Goal: Information Seeking & Learning: Learn about a topic

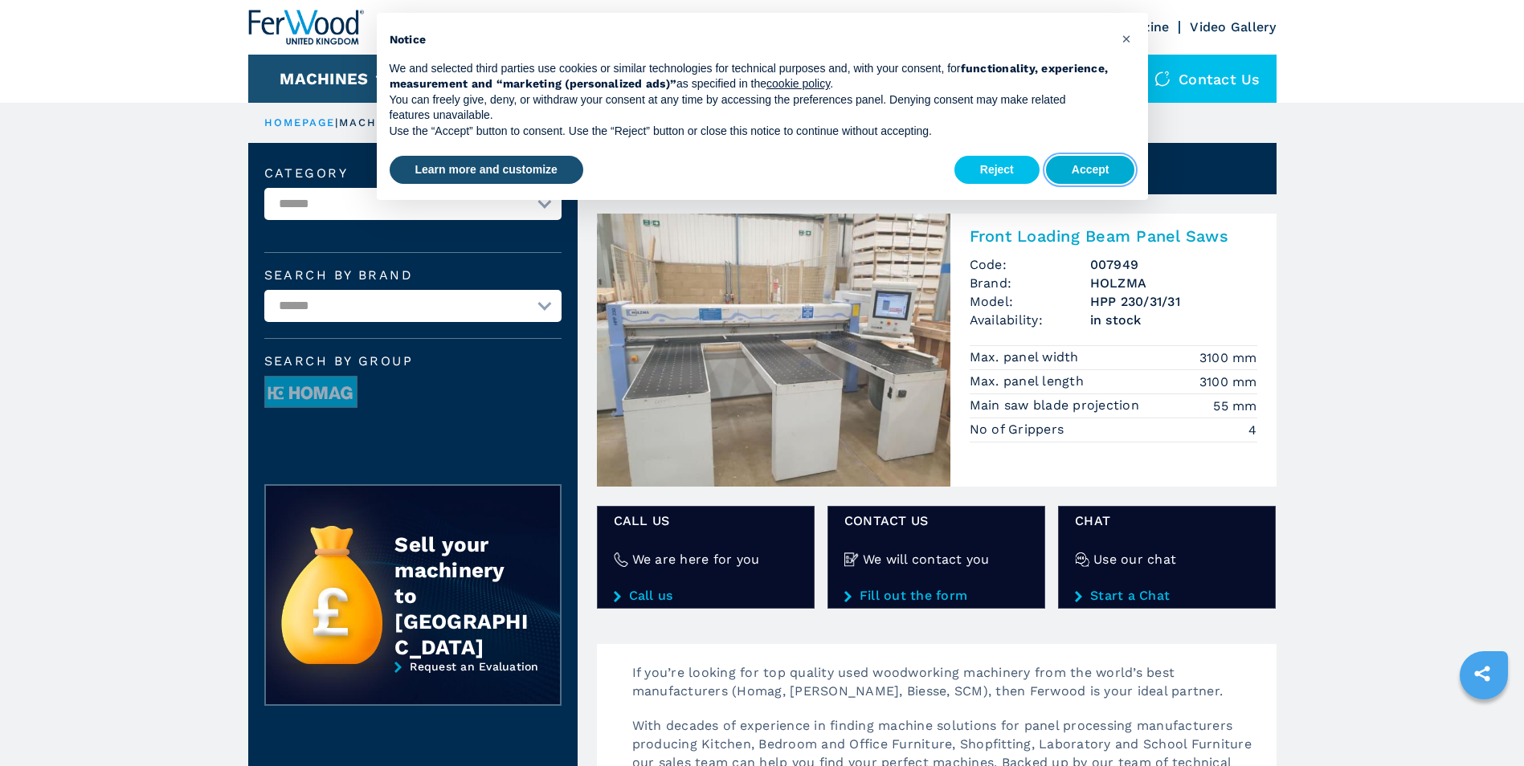
click at [1097, 170] on button "Accept" at bounding box center [1090, 170] width 89 height 29
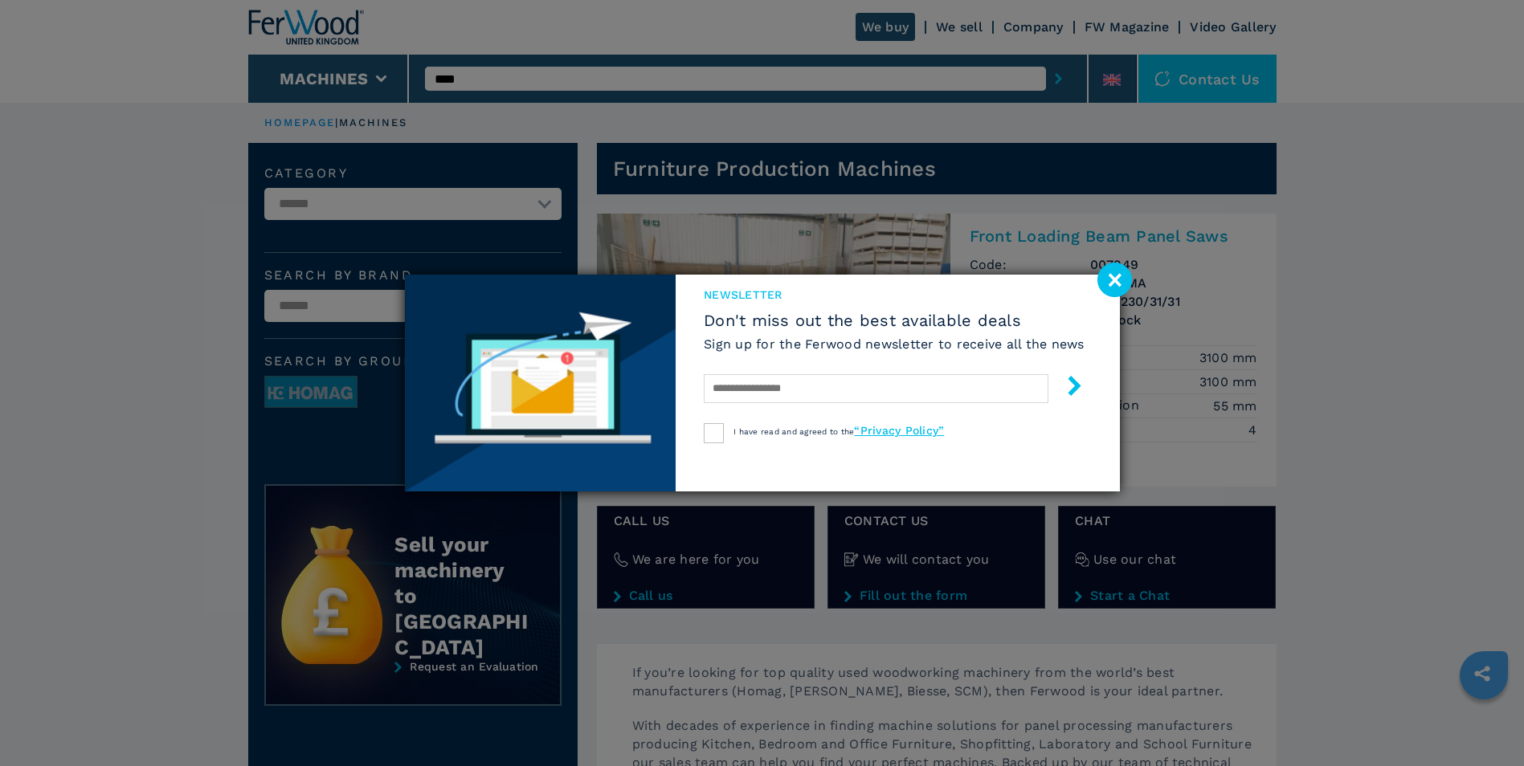
click at [1118, 274] on image at bounding box center [1114, 280] width 35 height 35
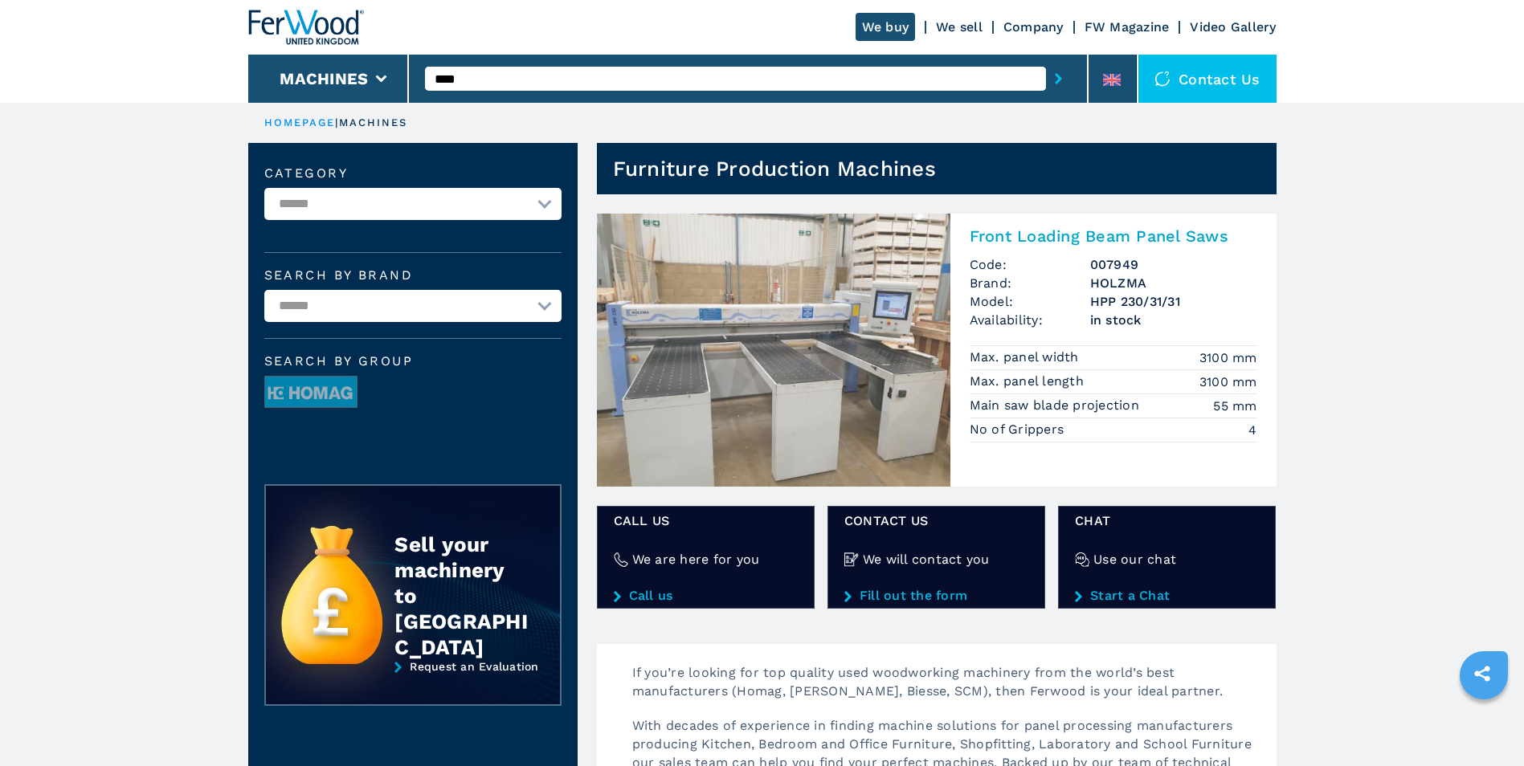
click at [1007, 234] on h2 "Front Loading Beam Panel Saws" at bounding box center [1114, 236] width 288 height 19
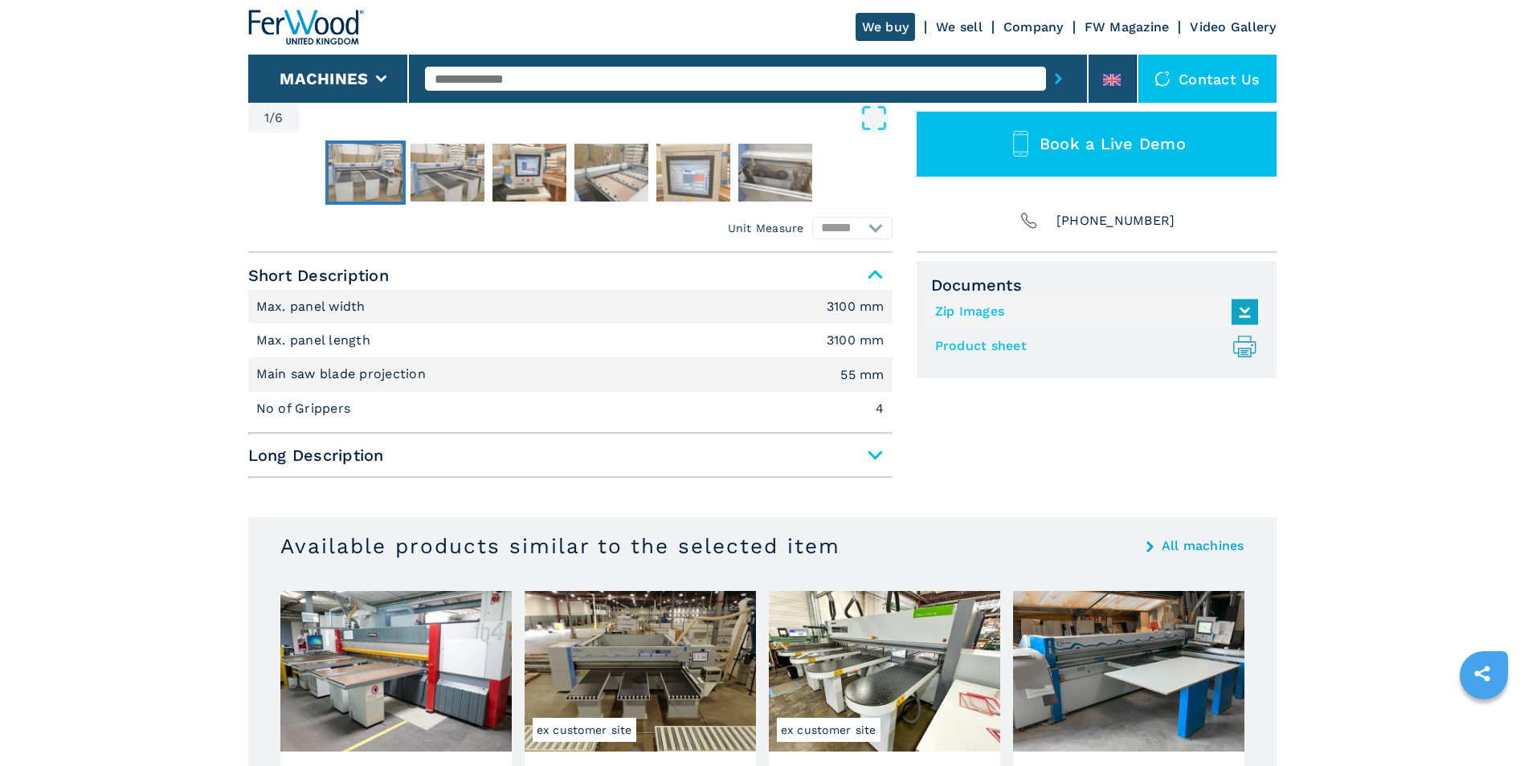
scroll to position [562, 0]
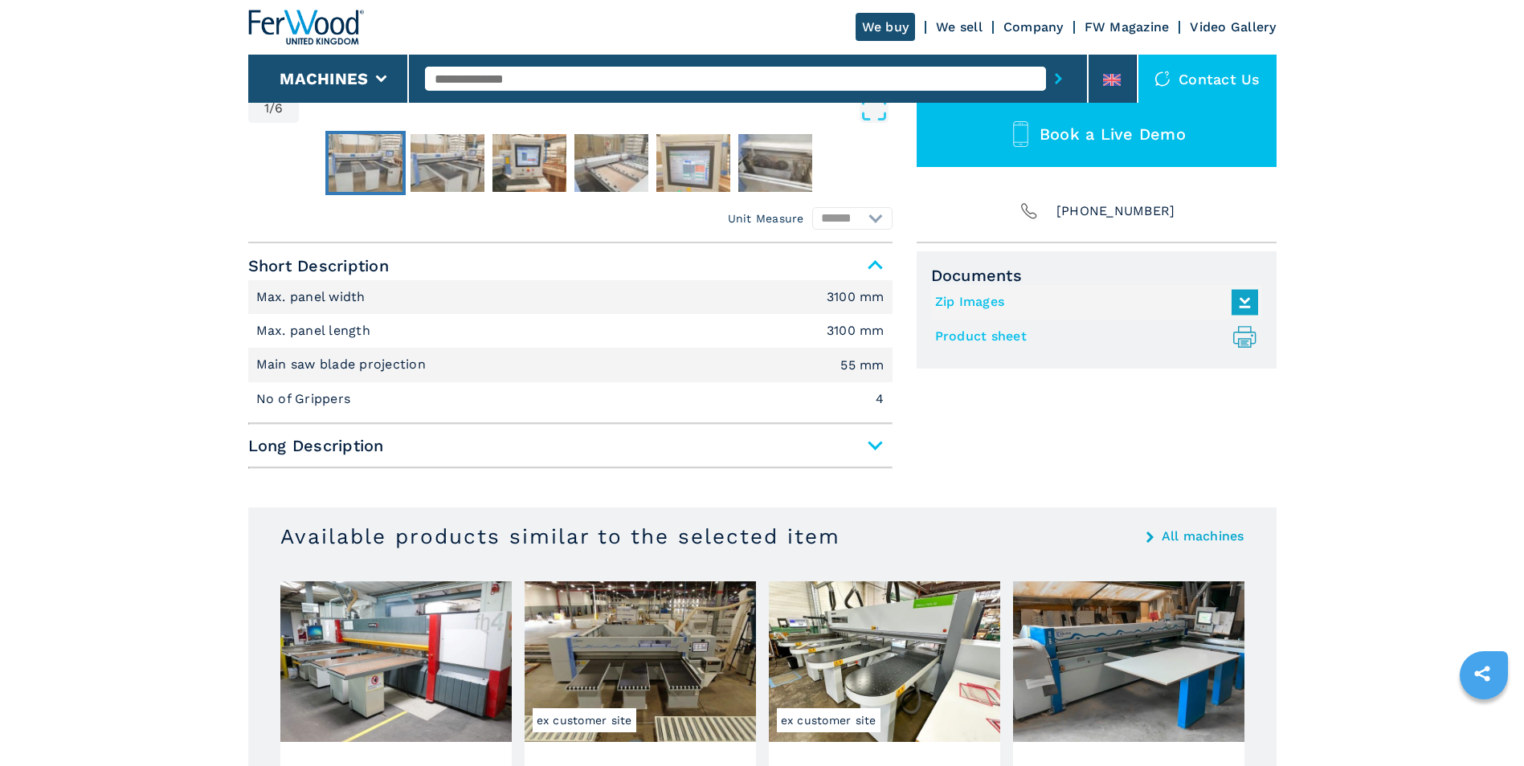
click at [889, 442] on span "Long Description" at bounding box center [570, 445] width 644 height 29
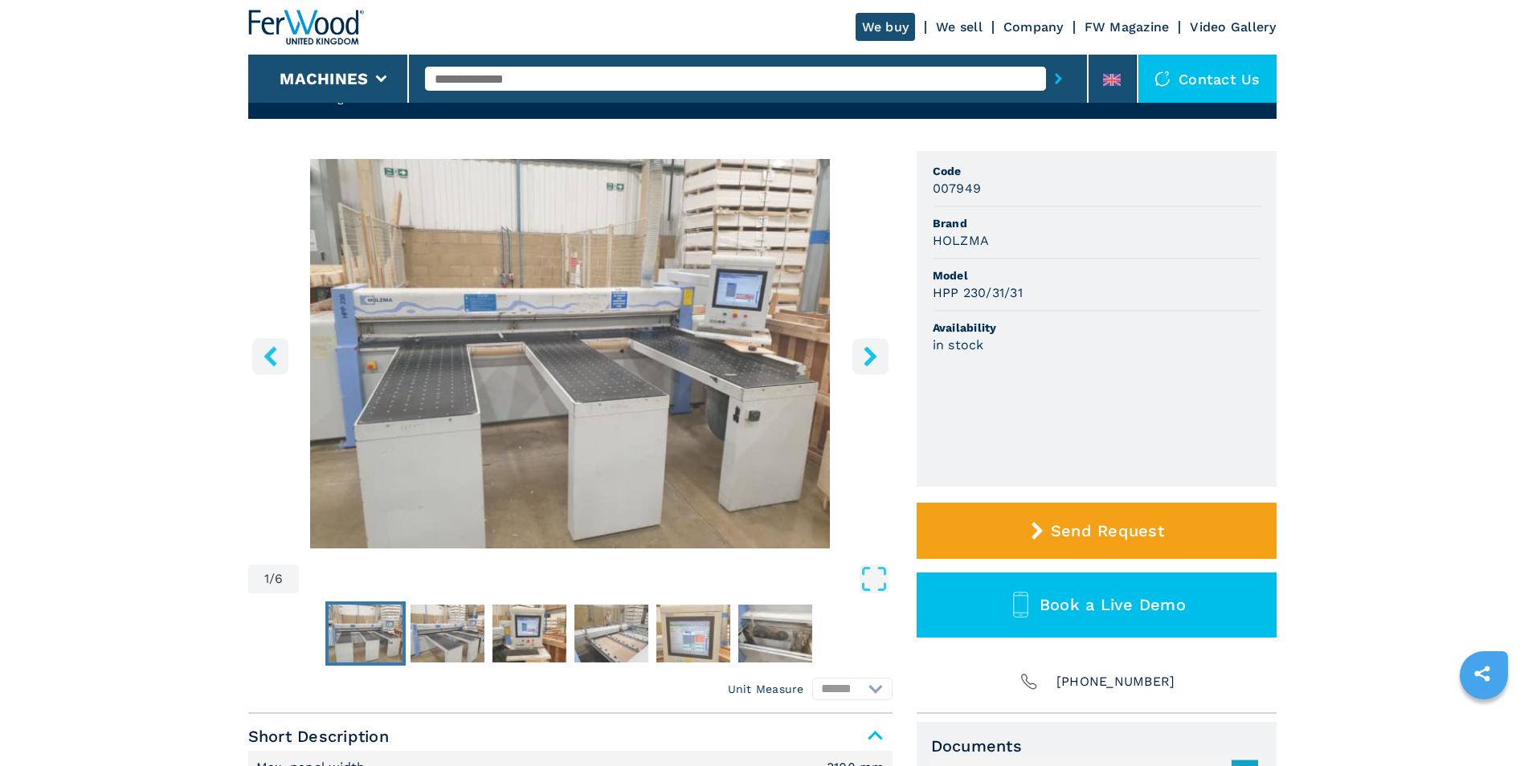
scroll to position [80, 0]
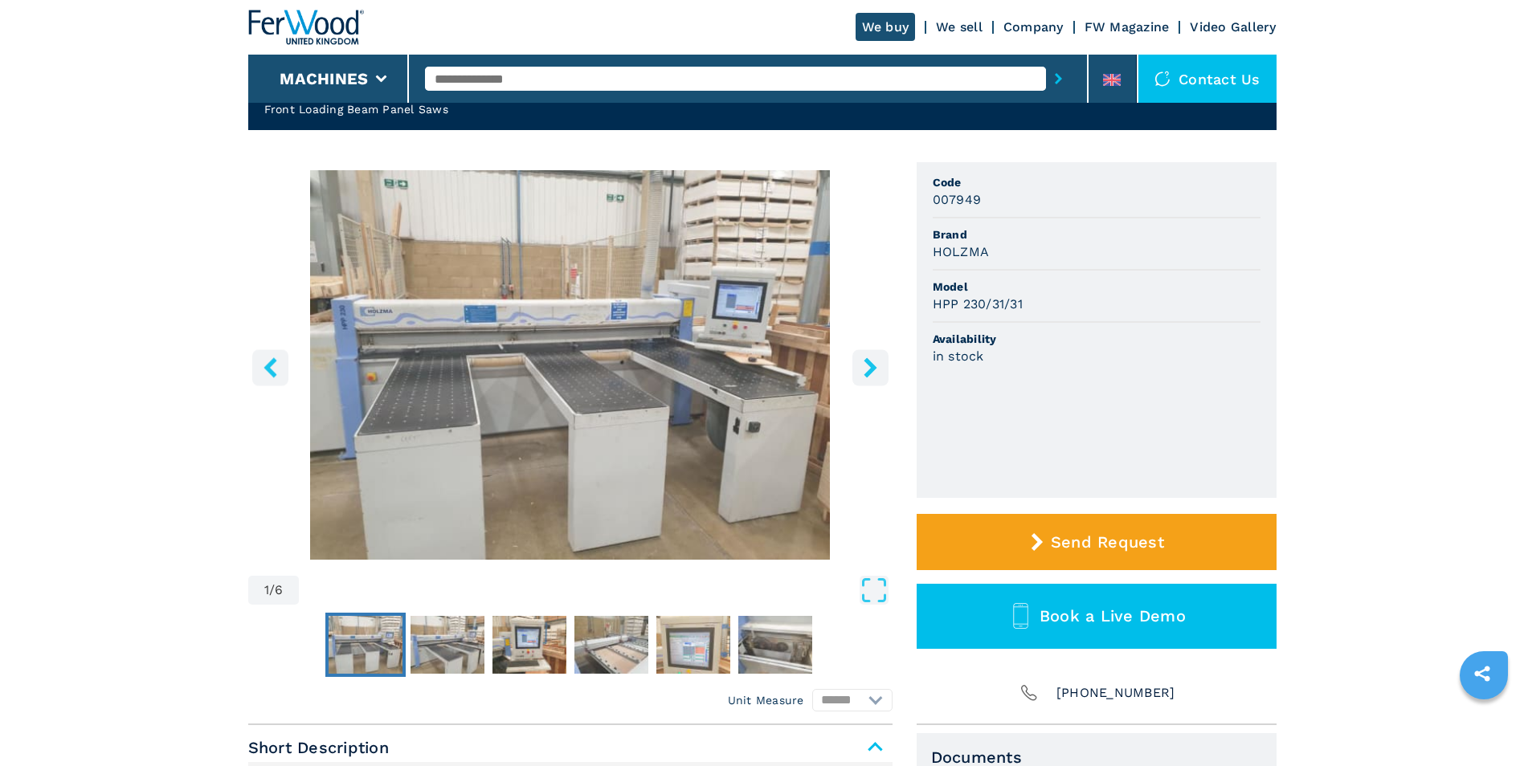
click at [270, 369] on icon "left-button" at bounding box center [270, 368] width 13 height 20
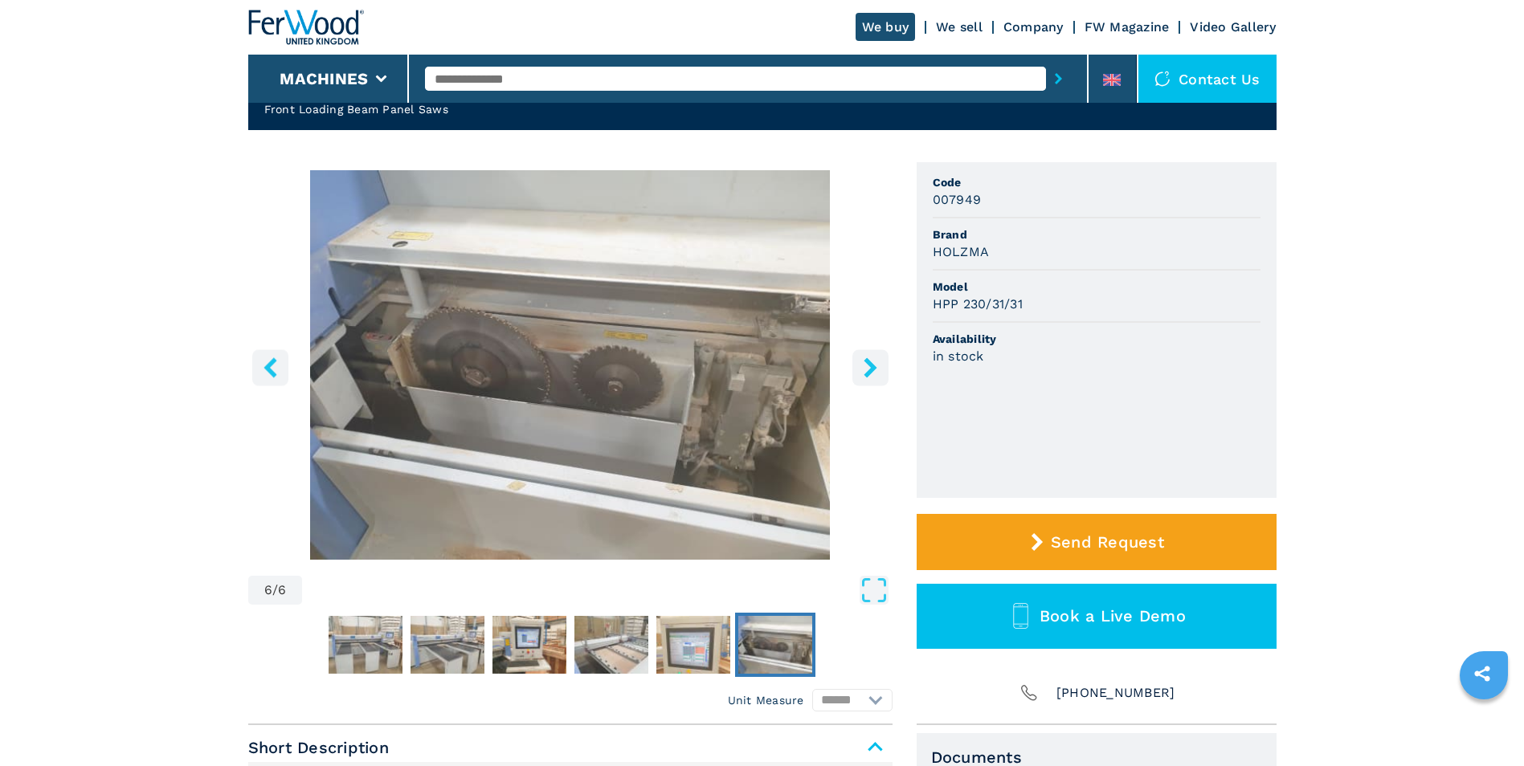
click at [270, 369] on icon "left-button" at bounding box center [270, 368] width 13 height 20
click at [856, 358] on button "right-button" at bounding box center [870, 367] width 36 height 36
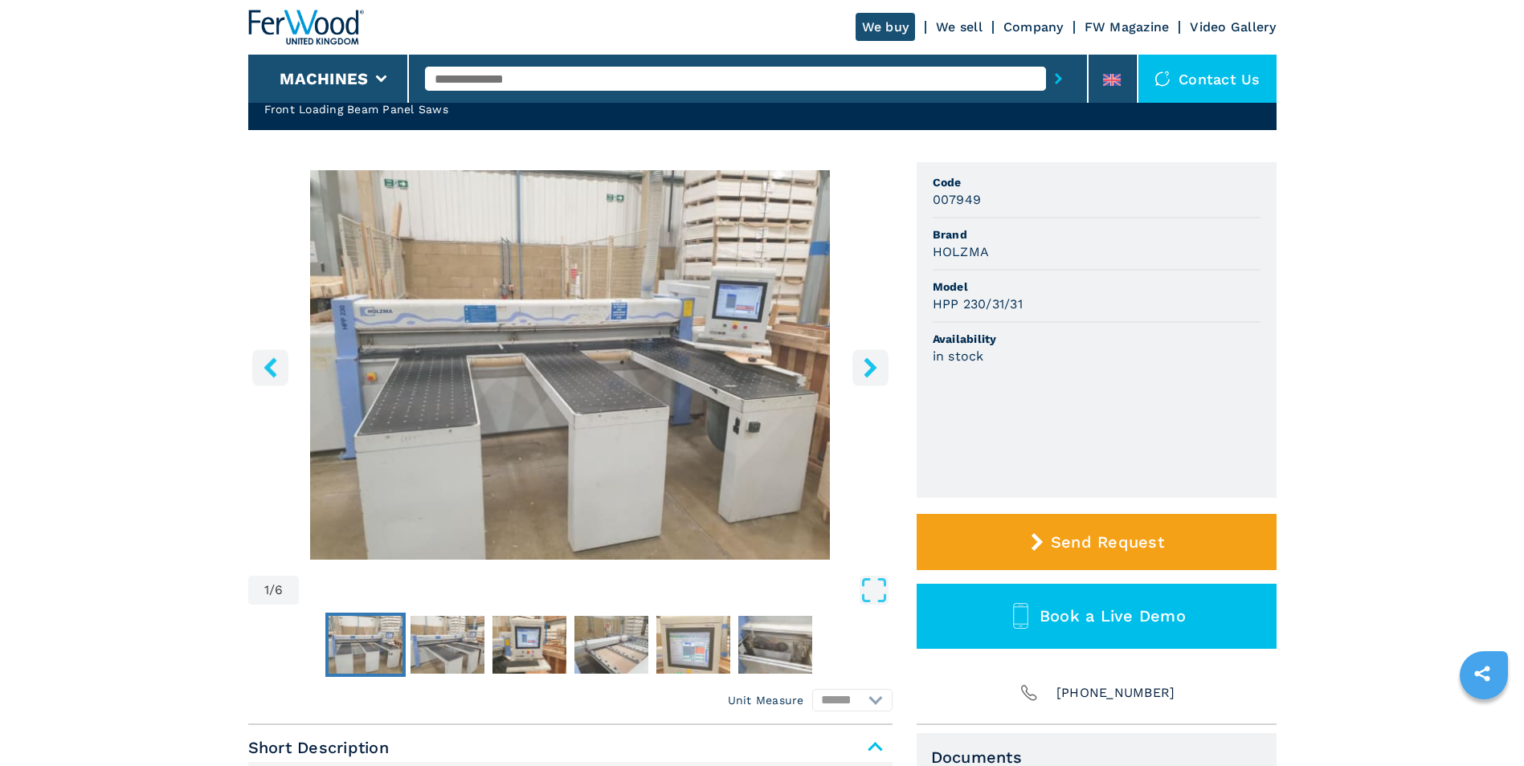
click at [862, 366] on icon "right-button" at bounding box center [870, 368] width 20 height 20
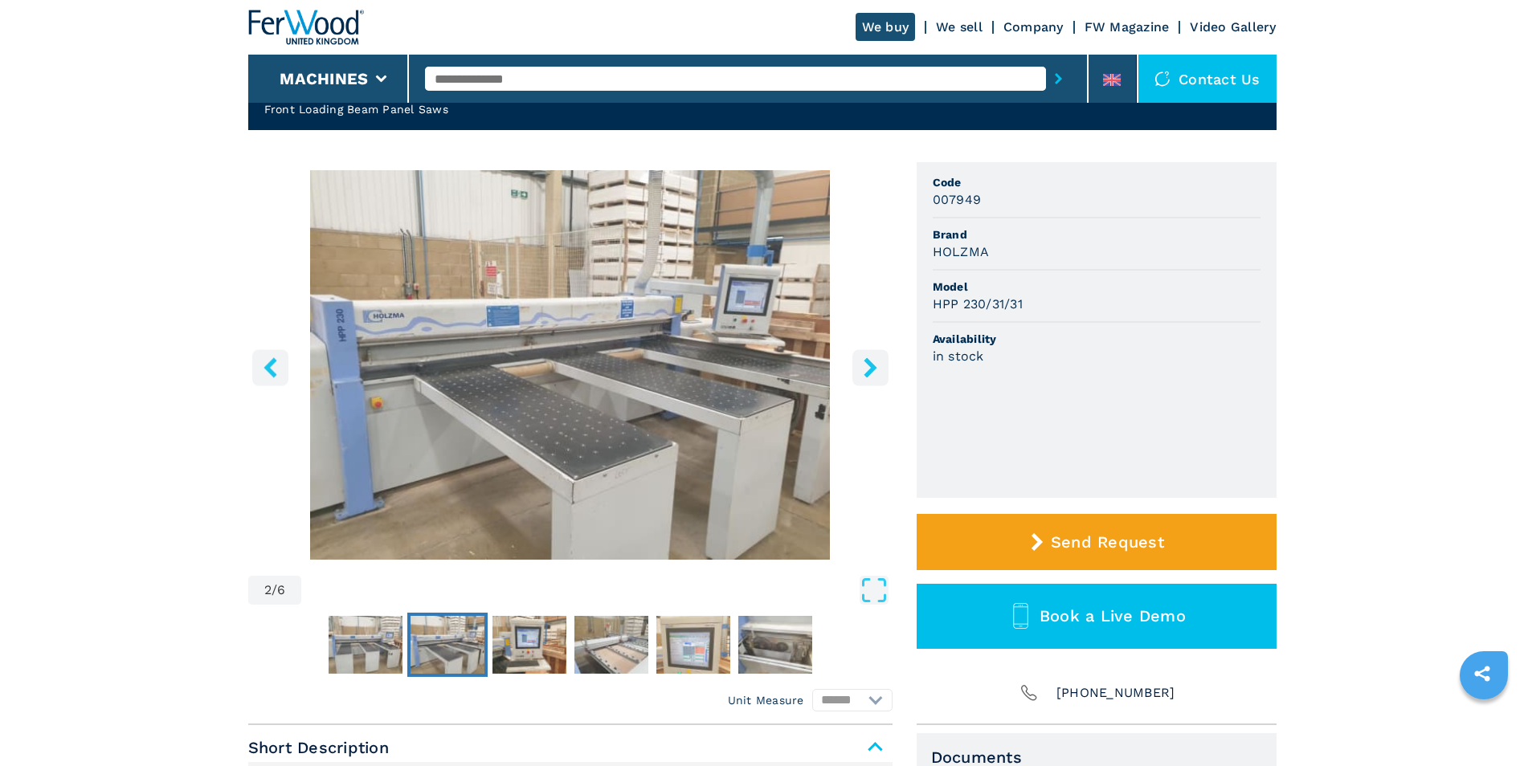
click at [862, 366] on icon "right-button" at bounding box center [870, 368] width 20 height 20
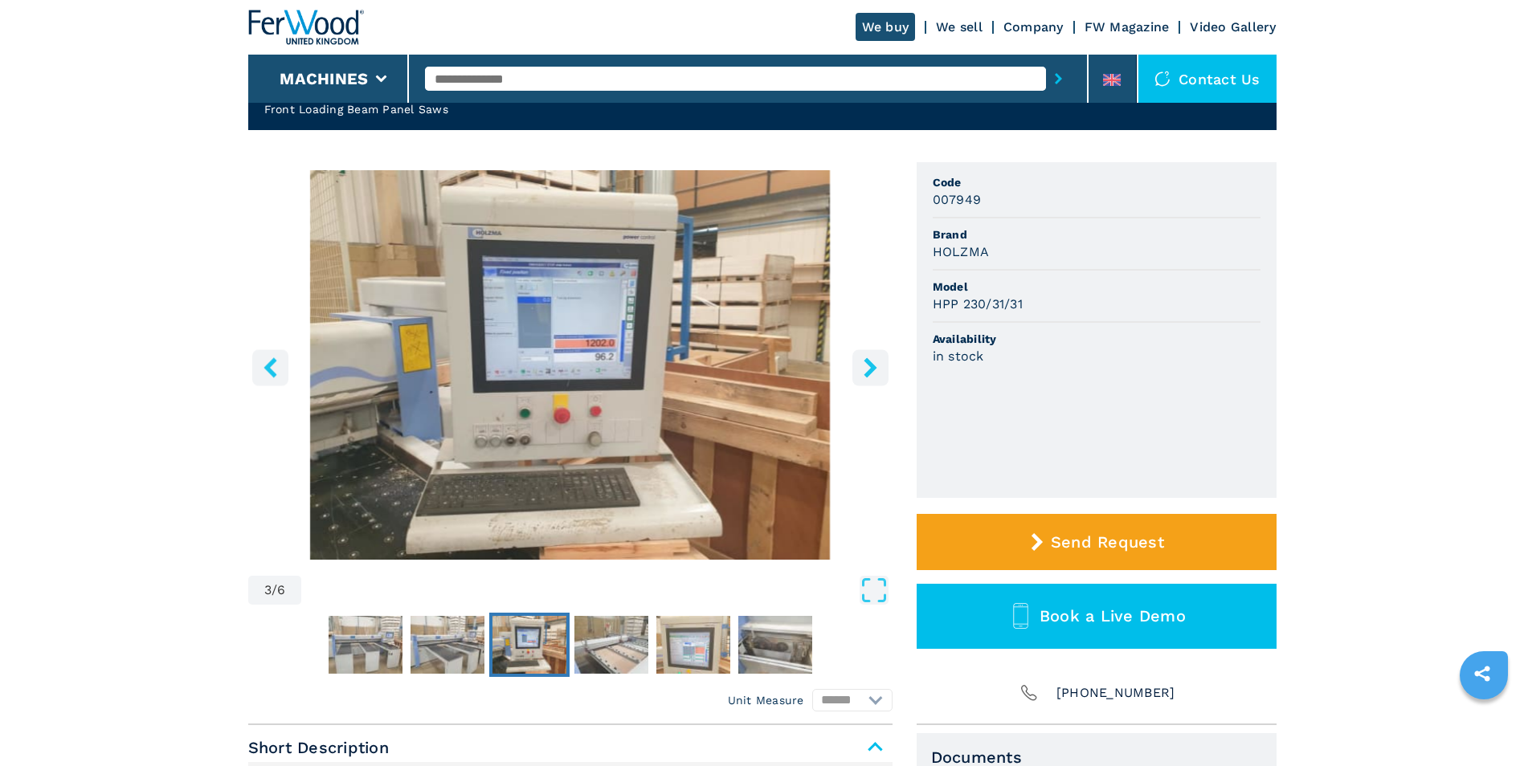
click at [873, 367] on icon "right-button" at bounding box center [870, 368] width 13 height 20
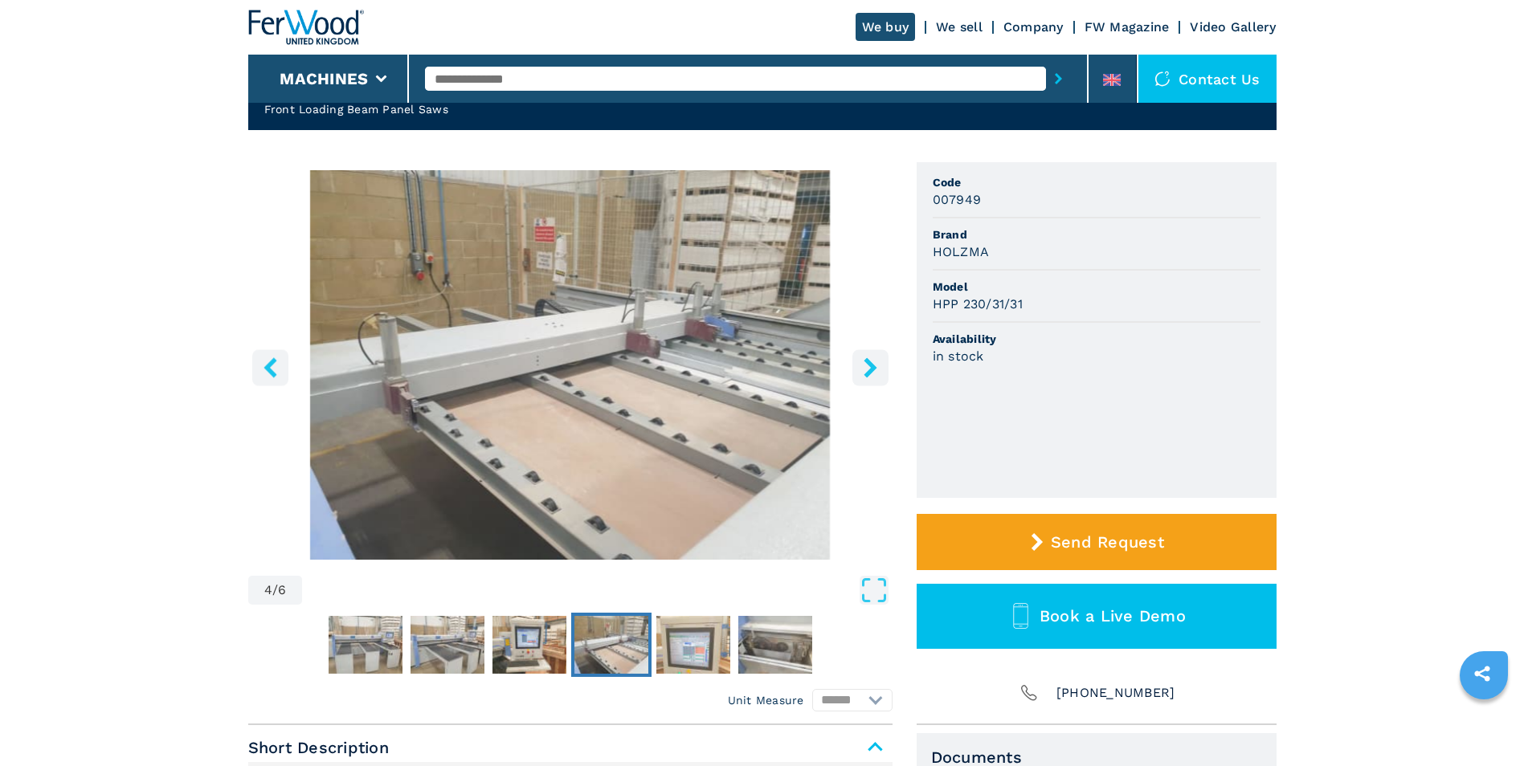
click at [873, 367] on icon "right-button" at bounding box center [870, 368] width 13 height 20
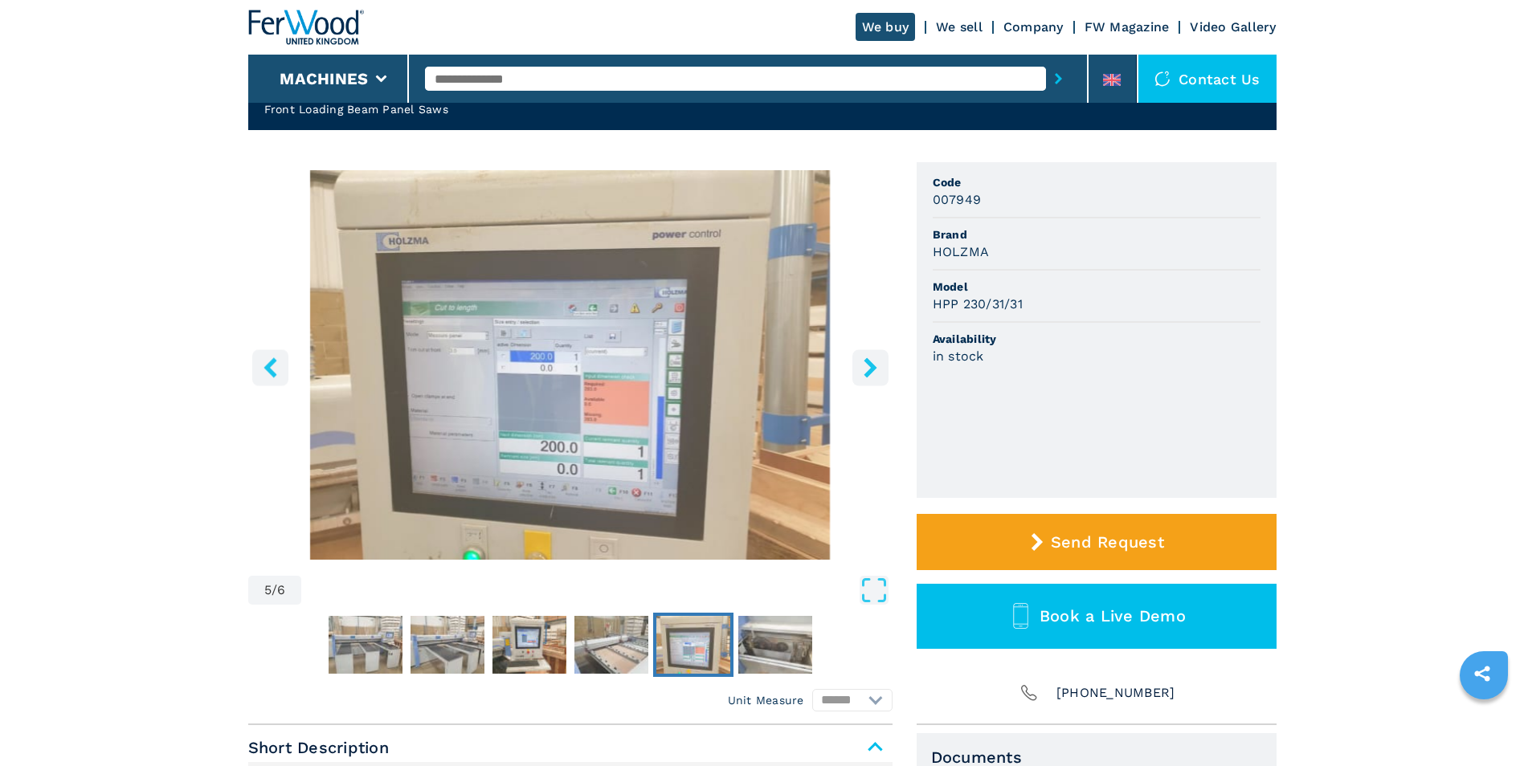
click at [873, 367] on icon "right-button" at bounding box center [870, 368] width 13 height 20
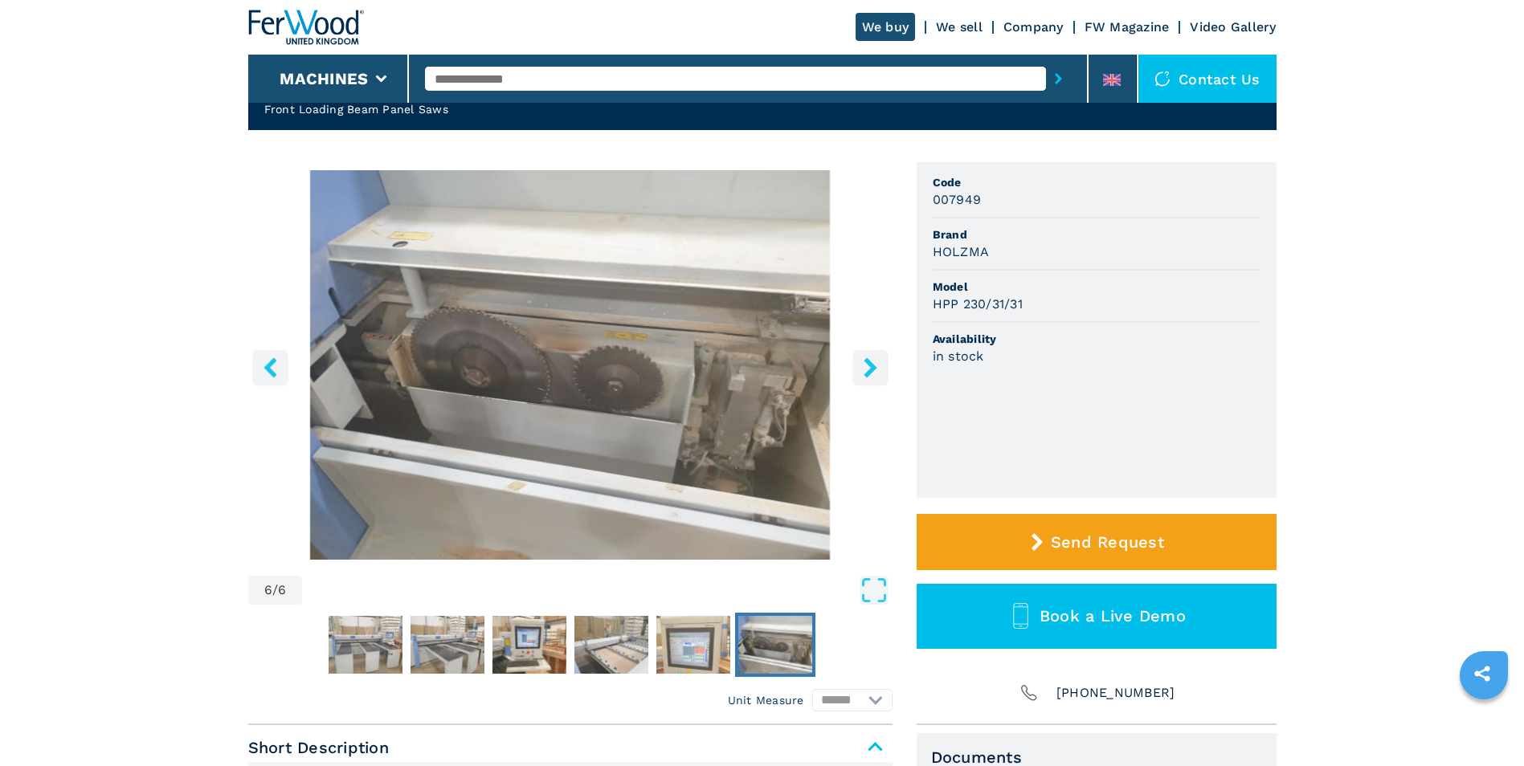
click at [873, 367] on icon "right-button" at bounding box center [870, 368] width 13 height 20
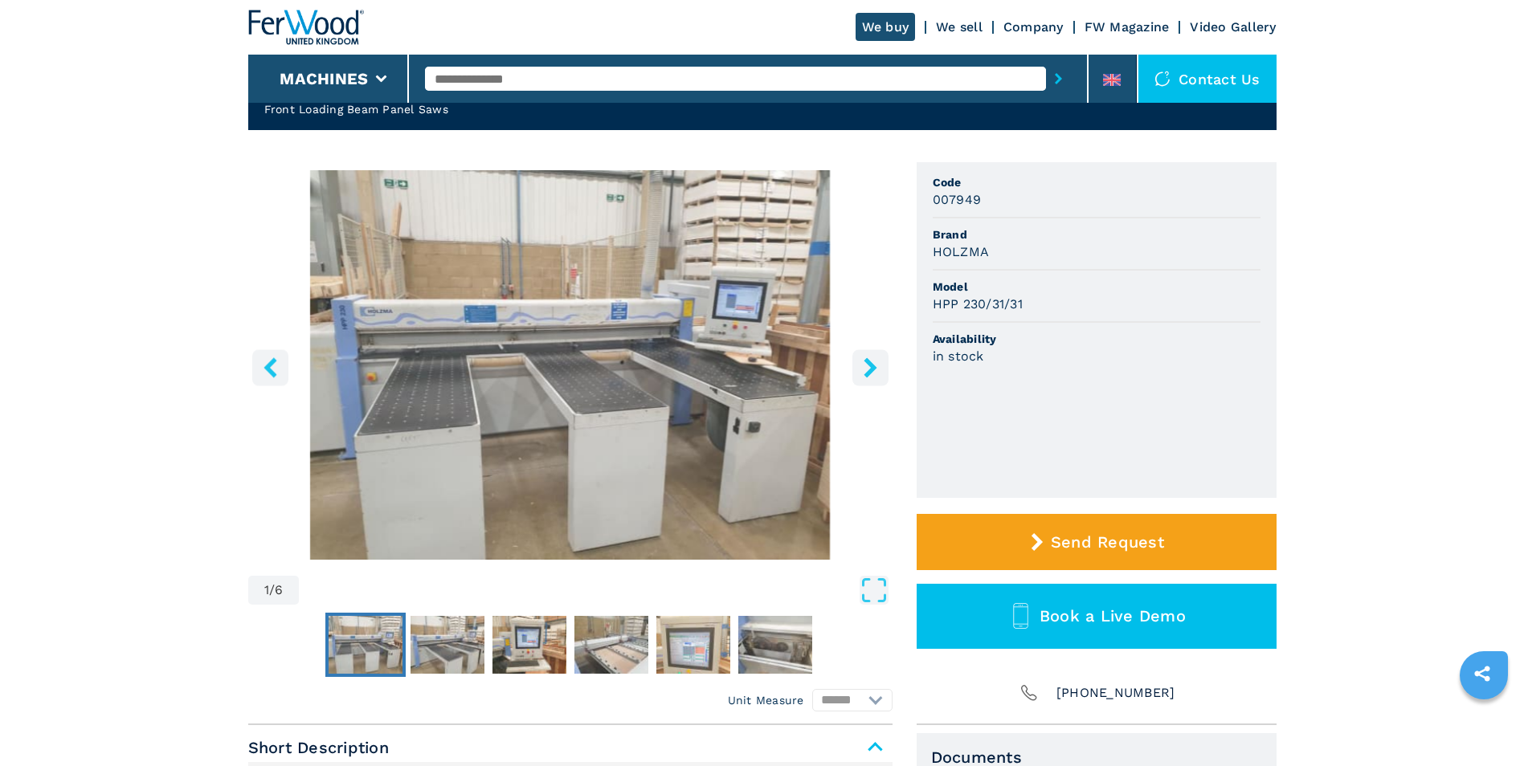
click at [873, 367] on icon "right-button" at bounding box center [870, 368] width 13 height 20
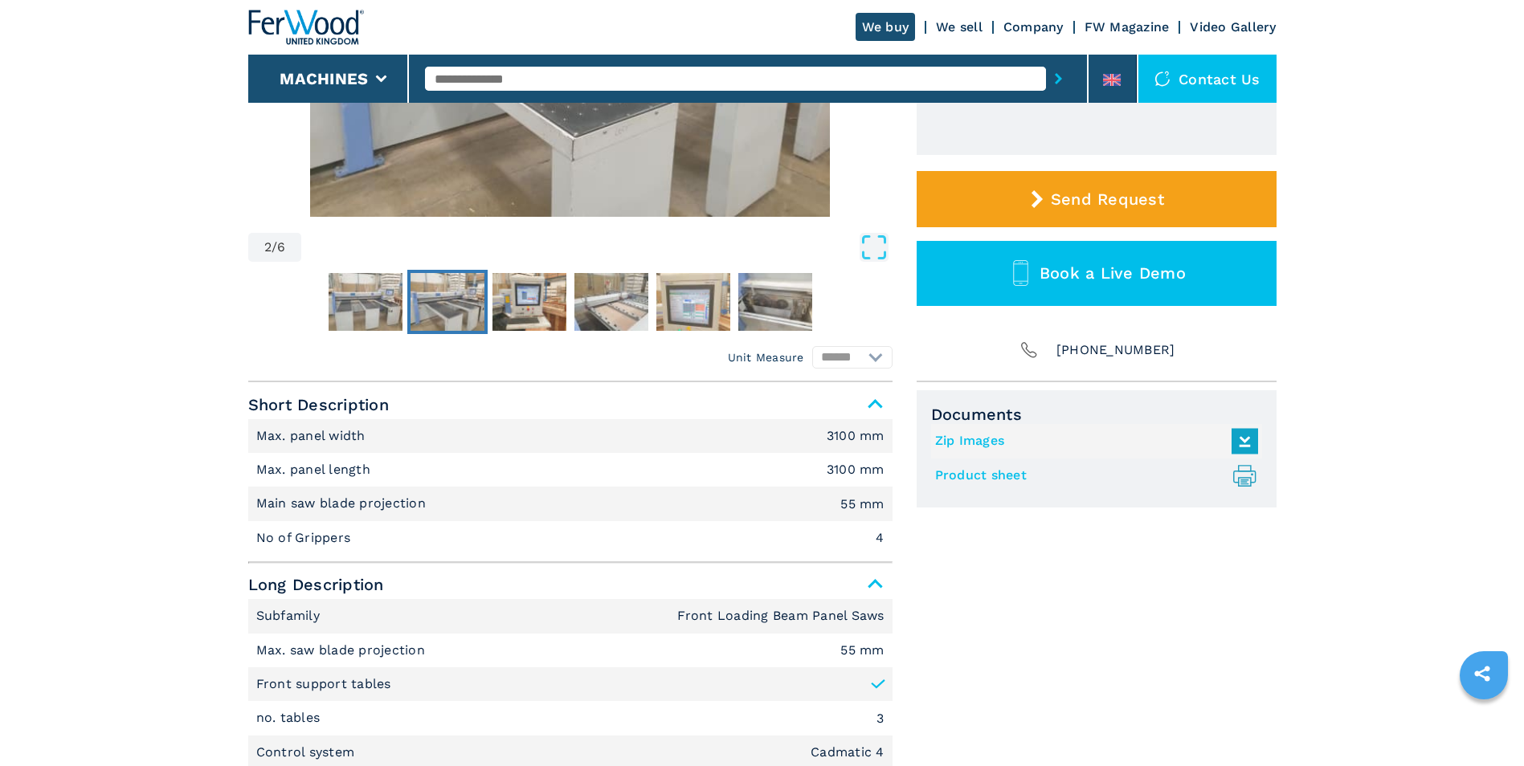
scroll to position [482, 0]
